Goal: Navigation & Orientation: Find specific page/section

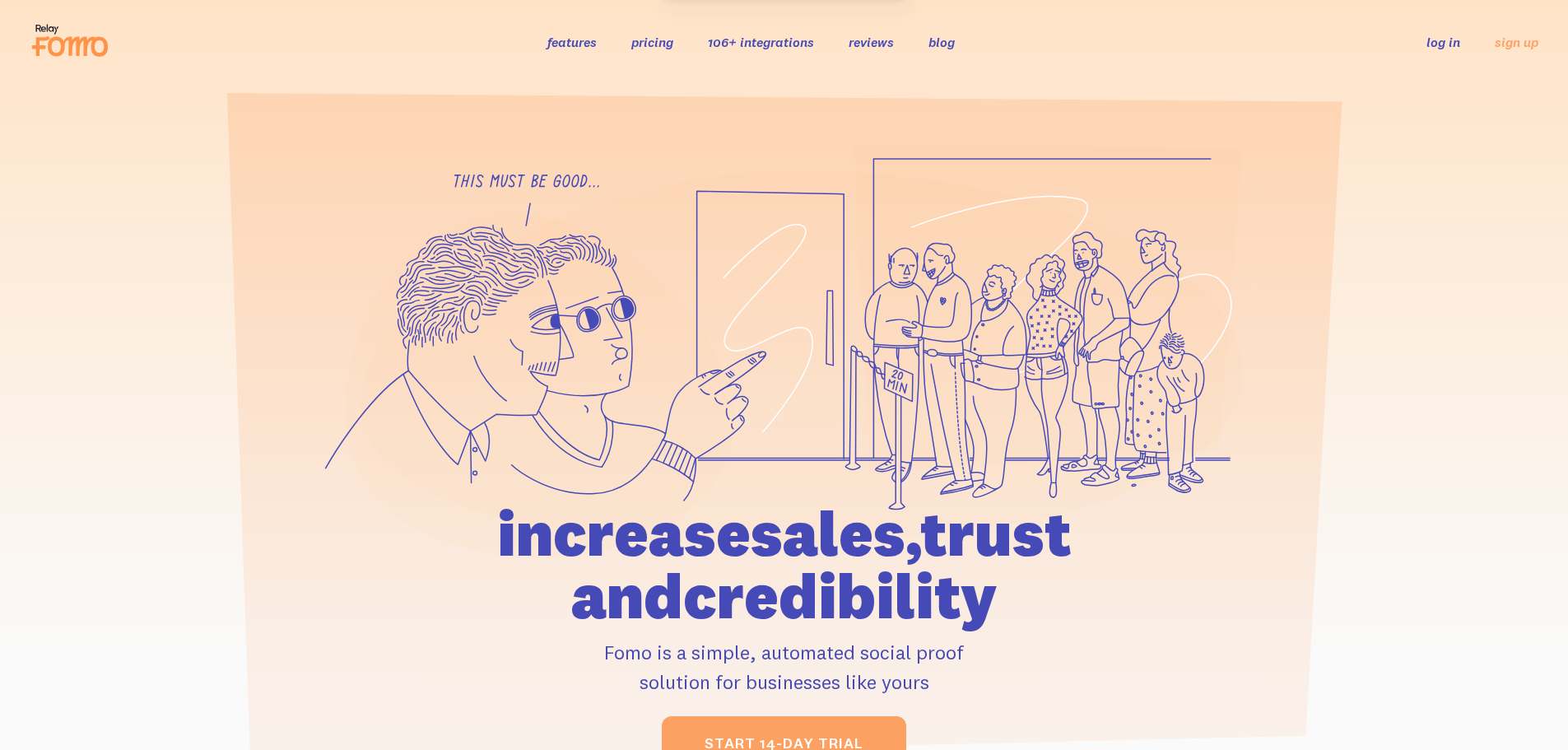
click at [1444, 40] on link "log in" at bounding box center [1443, 42] width 34 height 16
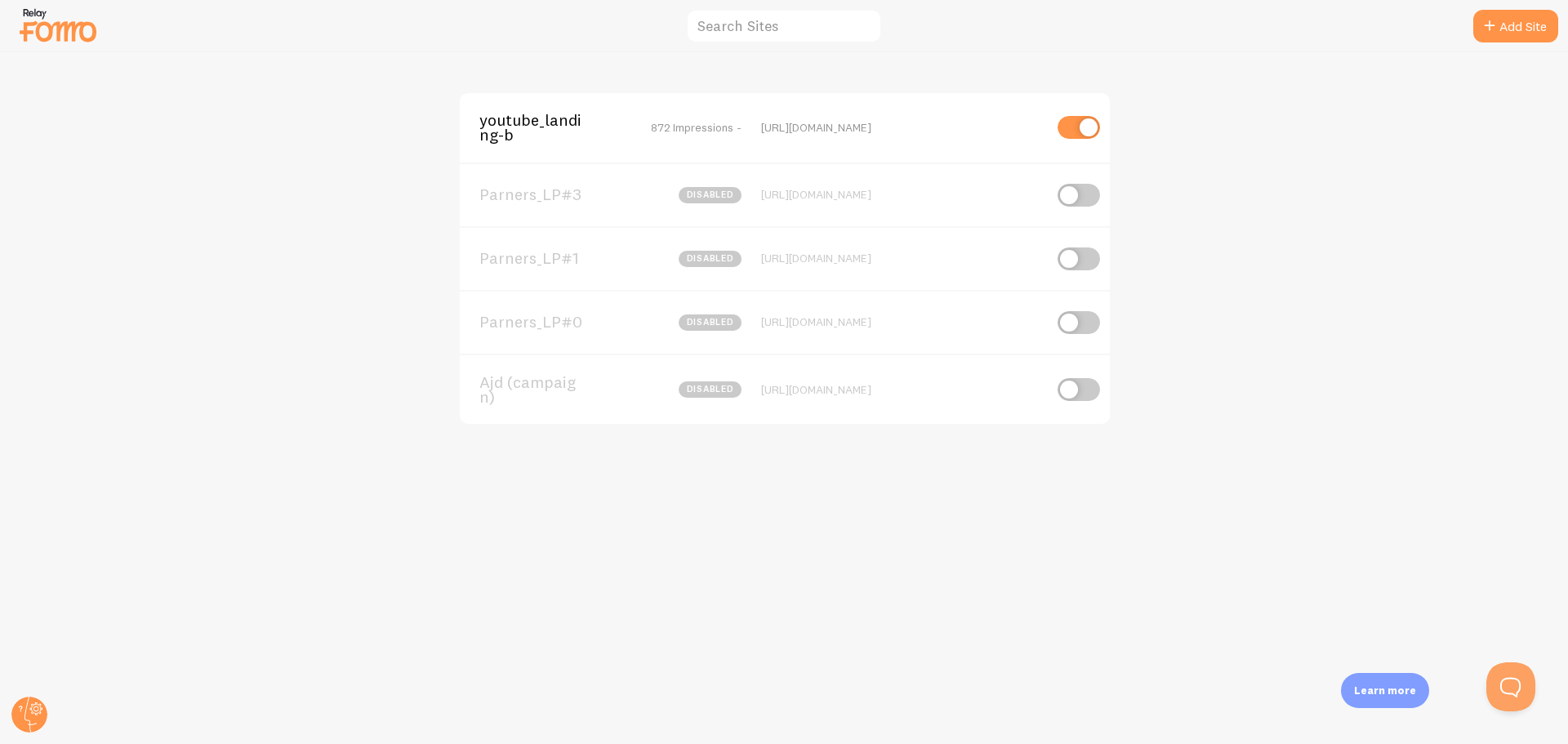
click at [318, 263] on div "youtube_landing-b 872 Impressions - https://www.ajd.co.kr/landing/internet/yout…" at bounding box center [784, 398] width 1567 height 692
click at [513, 118] on span "youtube_landing-b" at bounding box center [545, 128] width 131 height 30
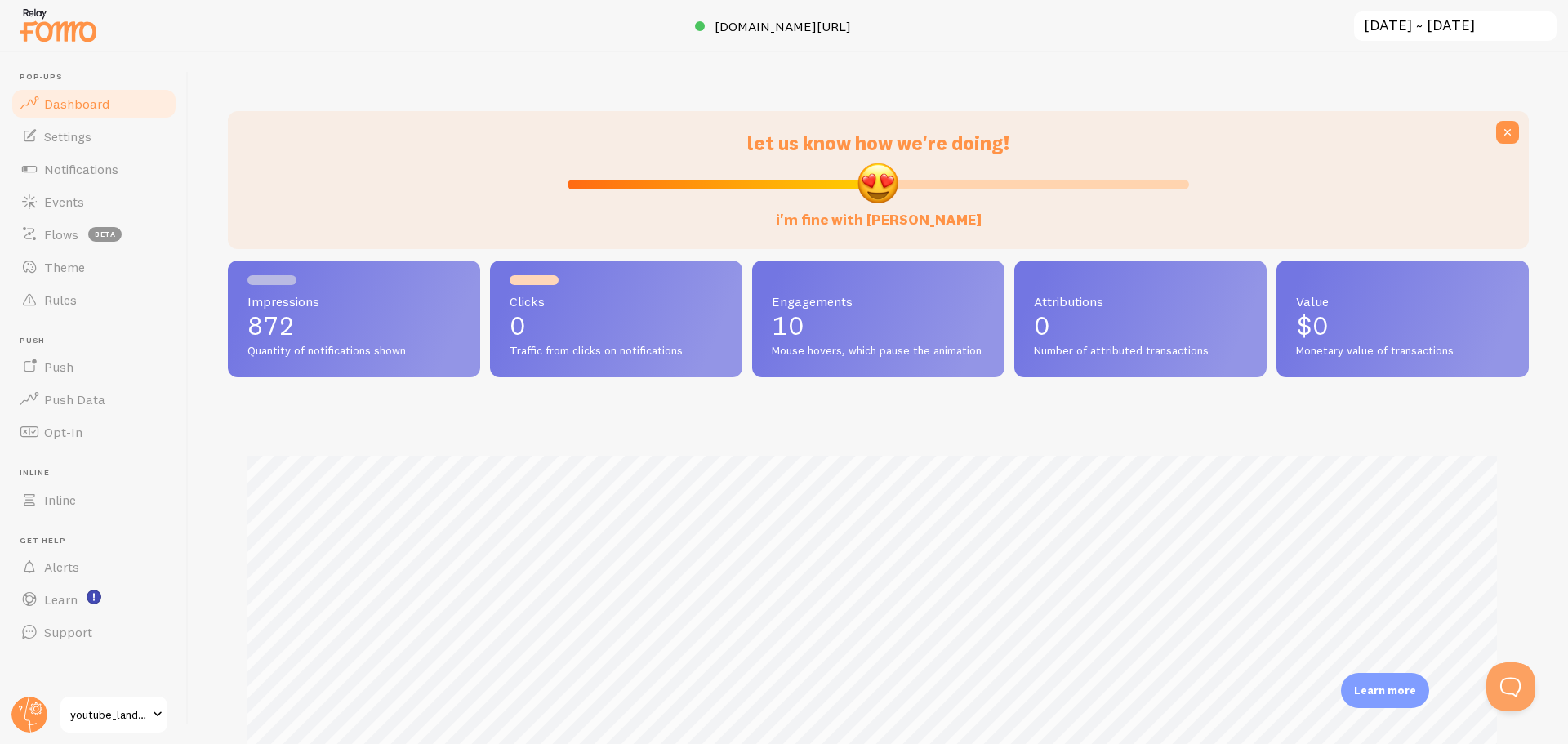
scroll to position [429, 1289]
